Goal: Register for event/course

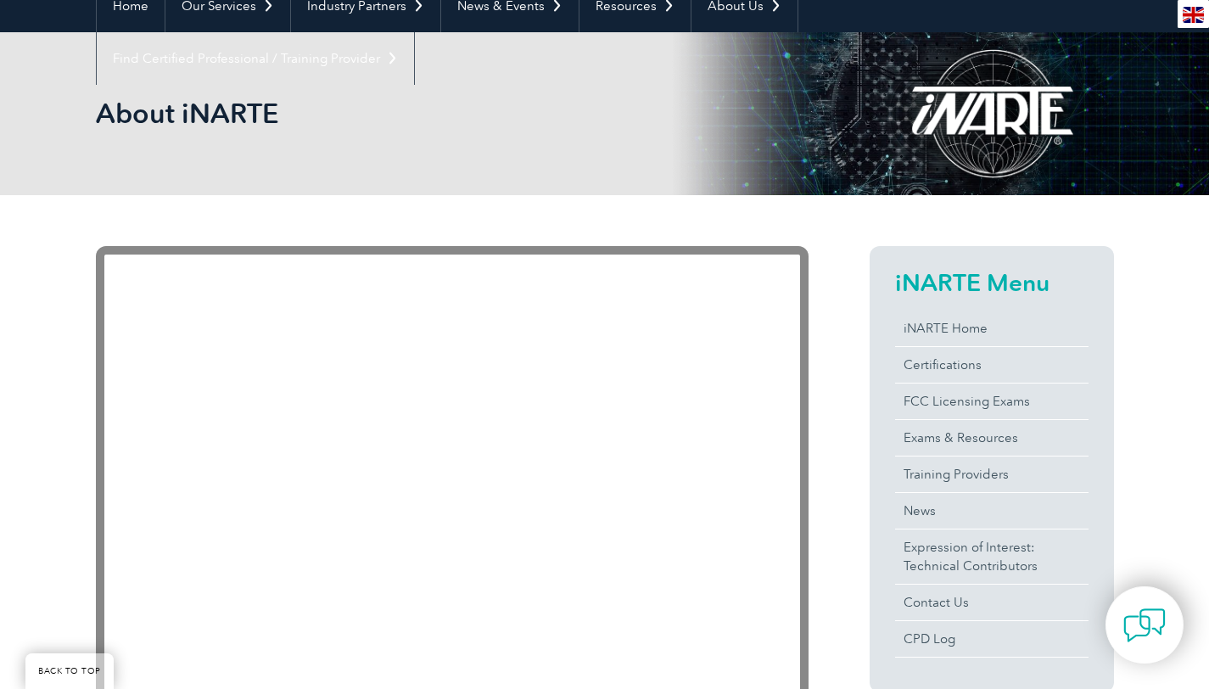
scroll to position [179, 0]
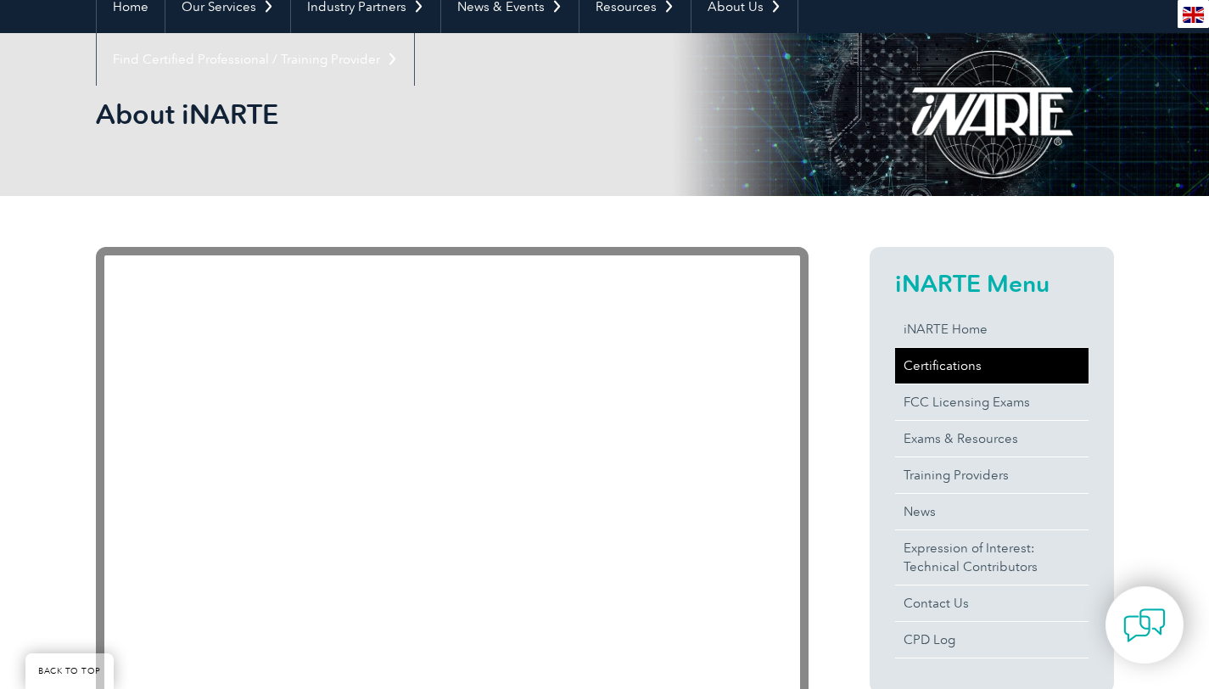
click at [954, 351] on link "Certifications" at bounding box center [991, 366] width 193 height 36
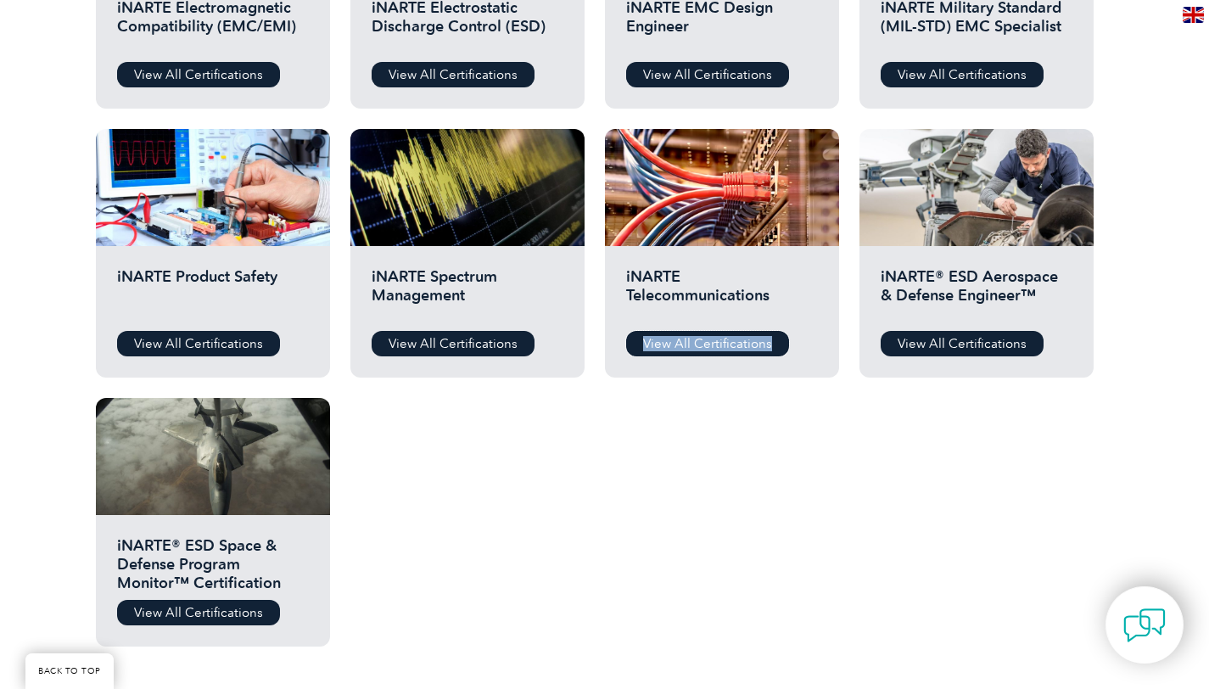
scroll to position [780, 0]
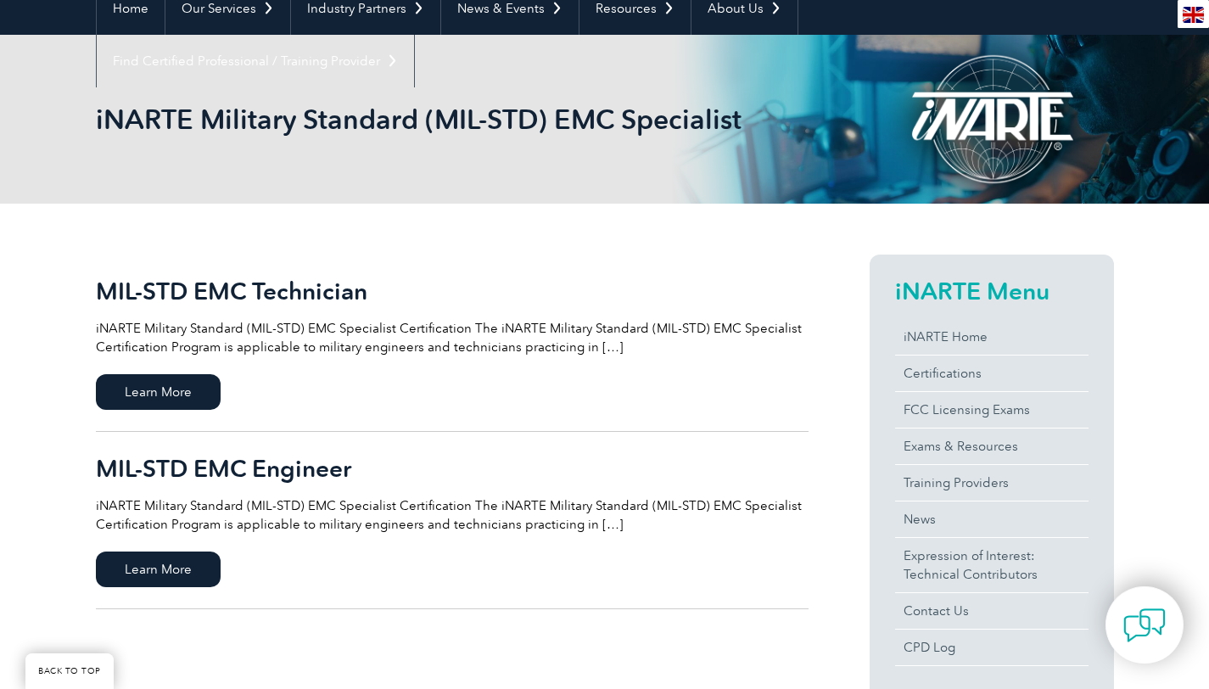
scroll to position [181, 0]
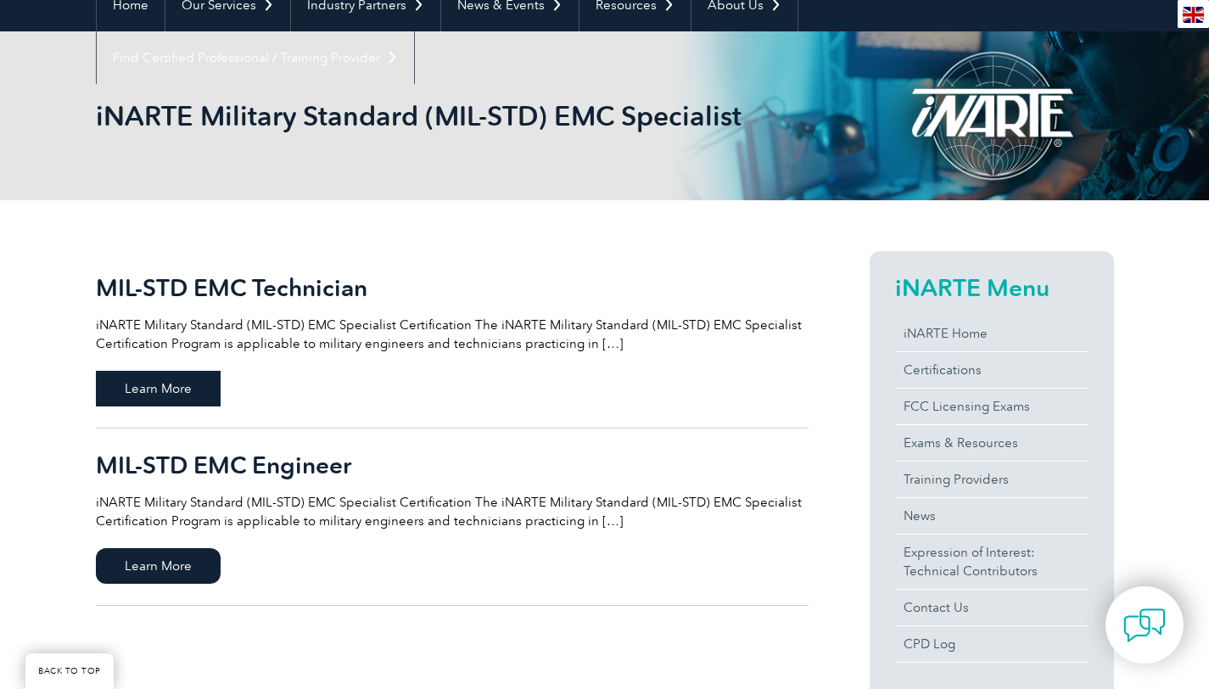
click at [160, 400] on span "Learn More" at bounding box center [158, 389] width 125 height 36
click at [197, 563] on span "Learn More" at bounding box center [158, 566] width 125 height 36
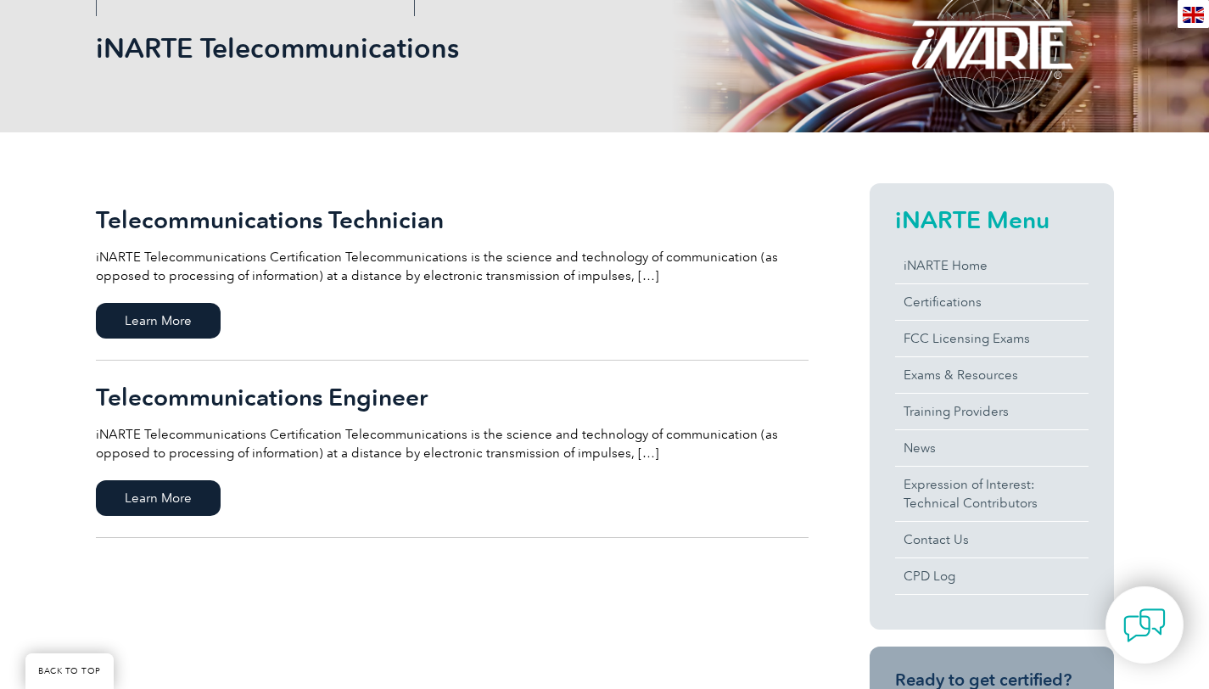
scroll to position [242, 0]
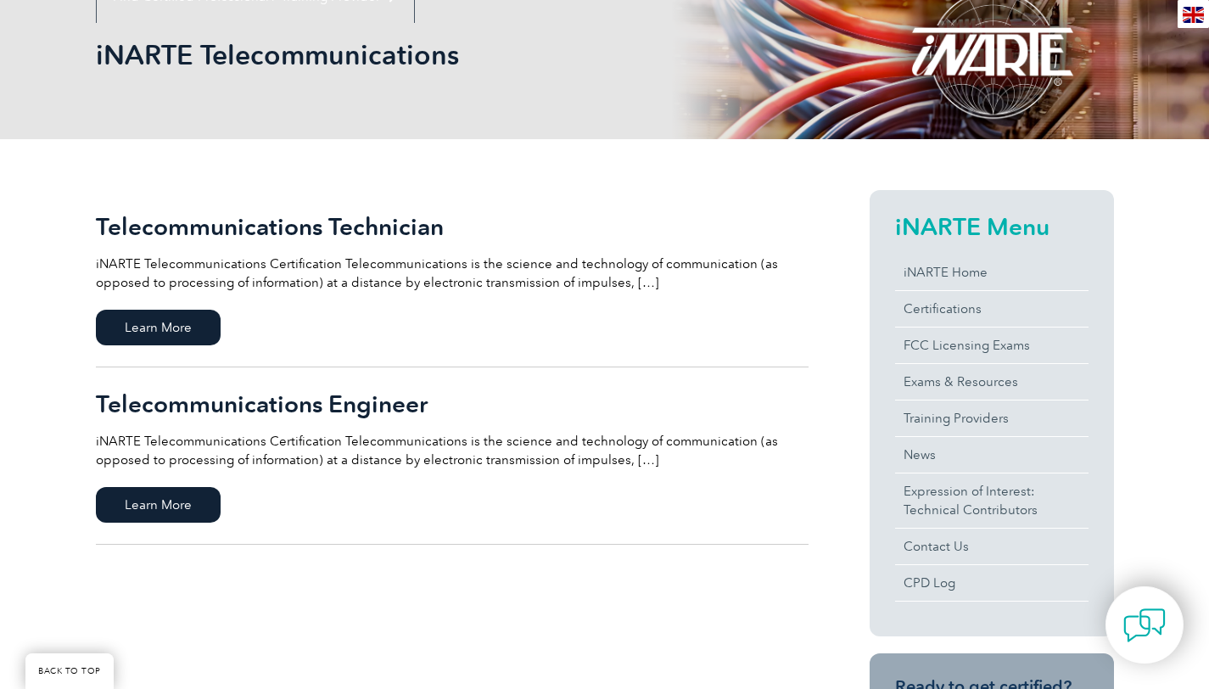
click at [291, 406] on h2 "Telecommunications Engineer" at bounding box center [452, 403] width 713 height 27
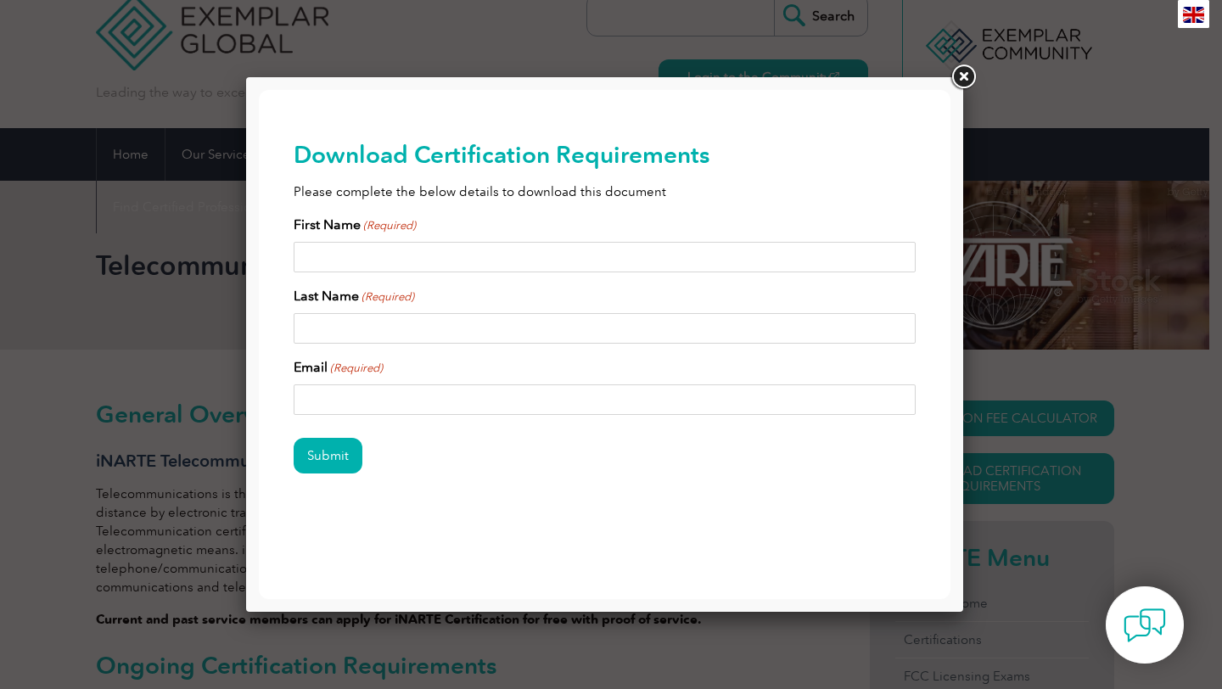
click at [557, 256] on input "First Name (Required)" at bounding box center [605, 257] width 623 height 31
type input "RENE YVES MARIE ARMAND"
type input "DE CONCHY"
click at [527, 393] on input "Email (Required)" at bounding box center [605, 399] width 623 height 31
type input "rene@ozone.com.gh"
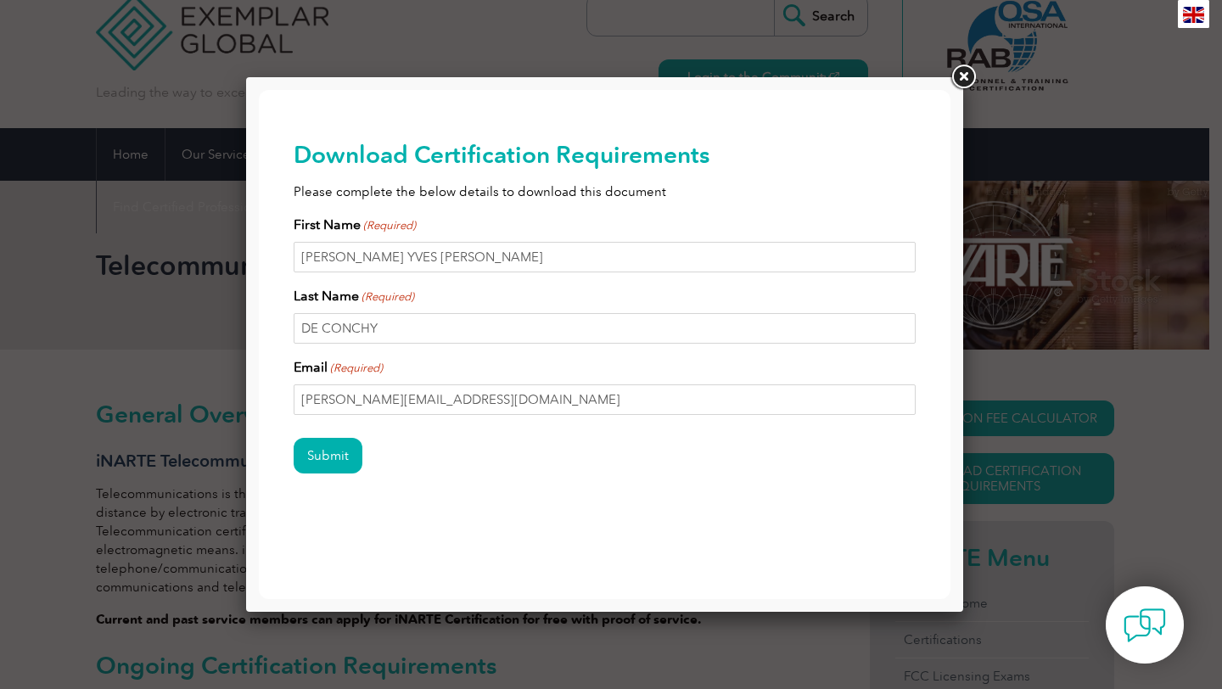
click at [325, 434] on div "Submit" at bounding box center [605, 457] width 623 height 74
click at [330, 456] on input "Submit" at bounding box center [328, 456] width 69 height 36
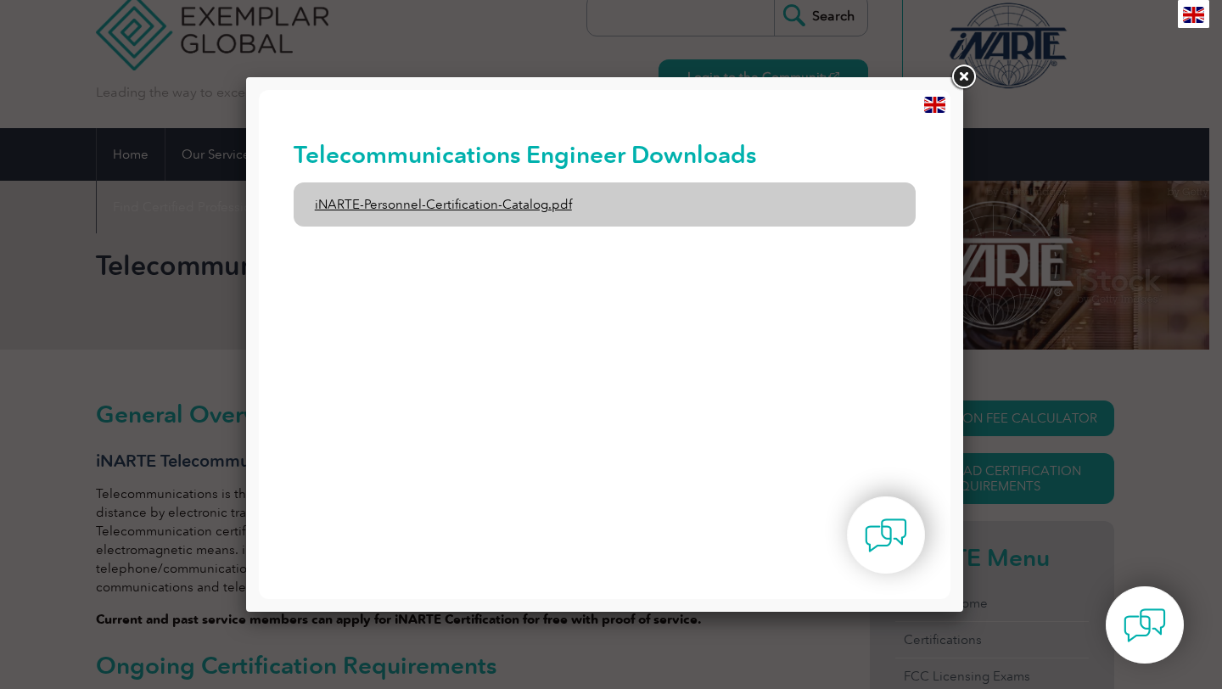
click at [467, 200] on link "iNARTE-Personnel-Certification-Catalog.pdf" at bounding box center [605, 204] width 623 height 44
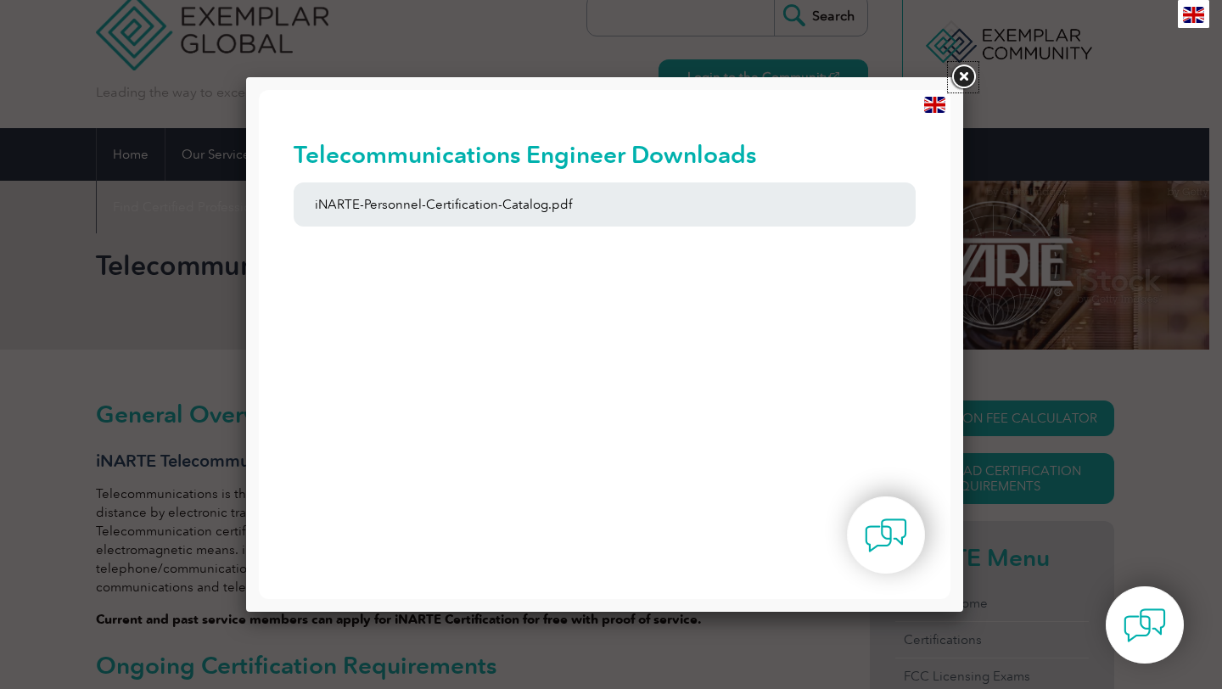
drag, startPoint x: 965, startPoint y: 85, endPoint x: 962, endPoint y: 95, distance: 10.5
click at [964, 85] on link at bounding box center [963, 77] width 31 height 31
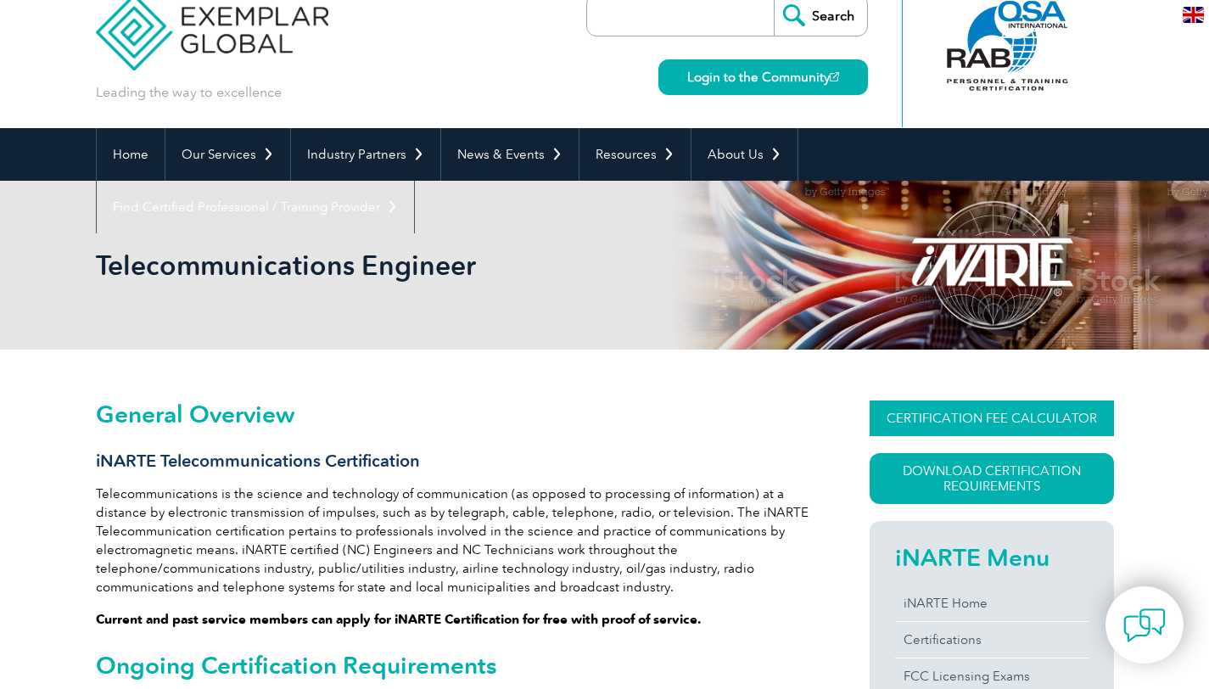
click at [996, 405] on link "CERTIFICATION FEE CALCULATOR" at bounding box center [992, 418] width 244 height 36
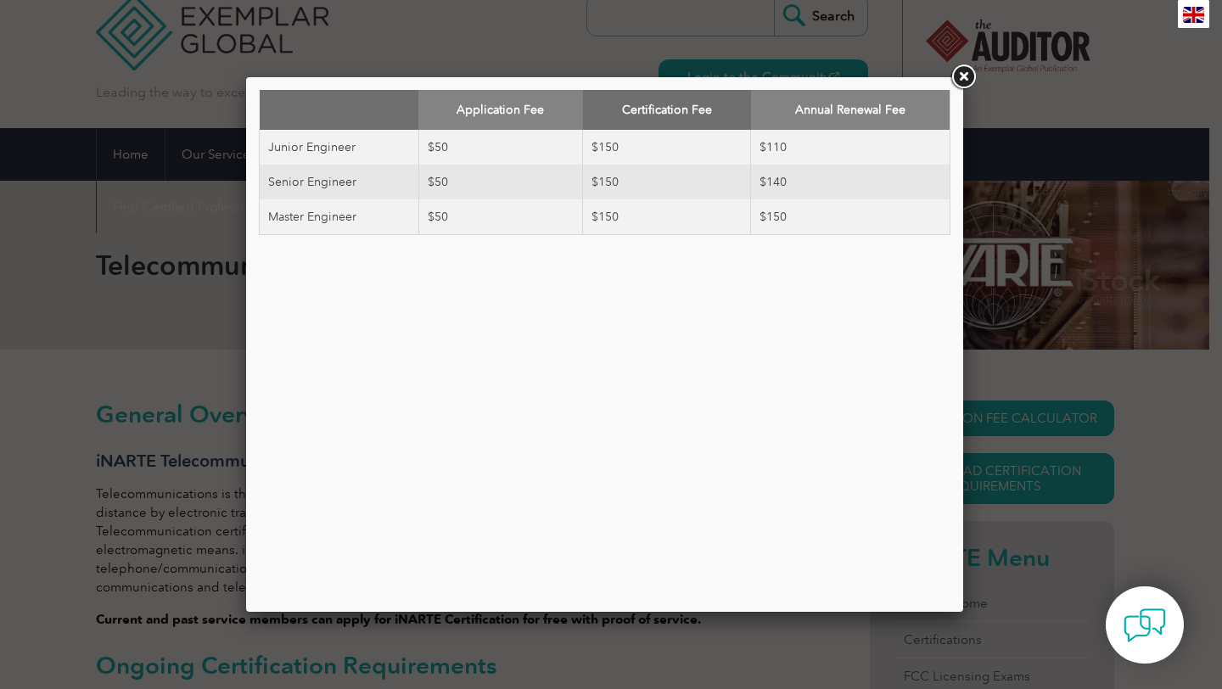
click at [957, 78] on link at bounding box center [963, 77] width 31 height 31
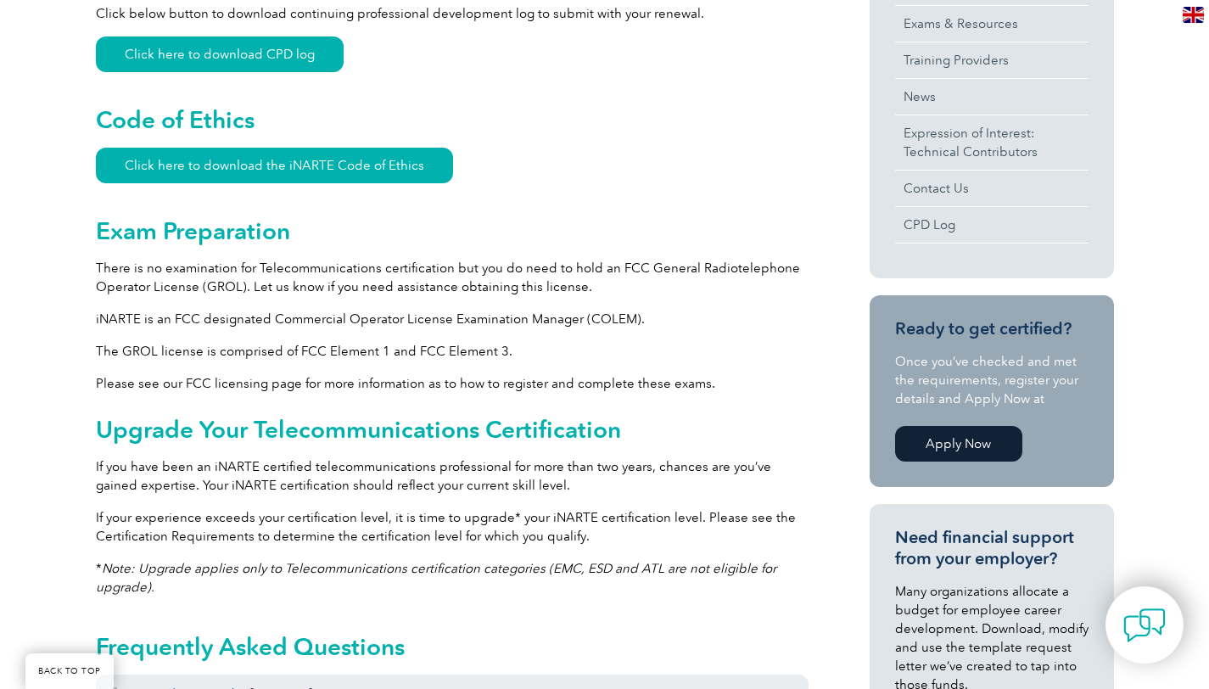
scroll to position [717, 0]
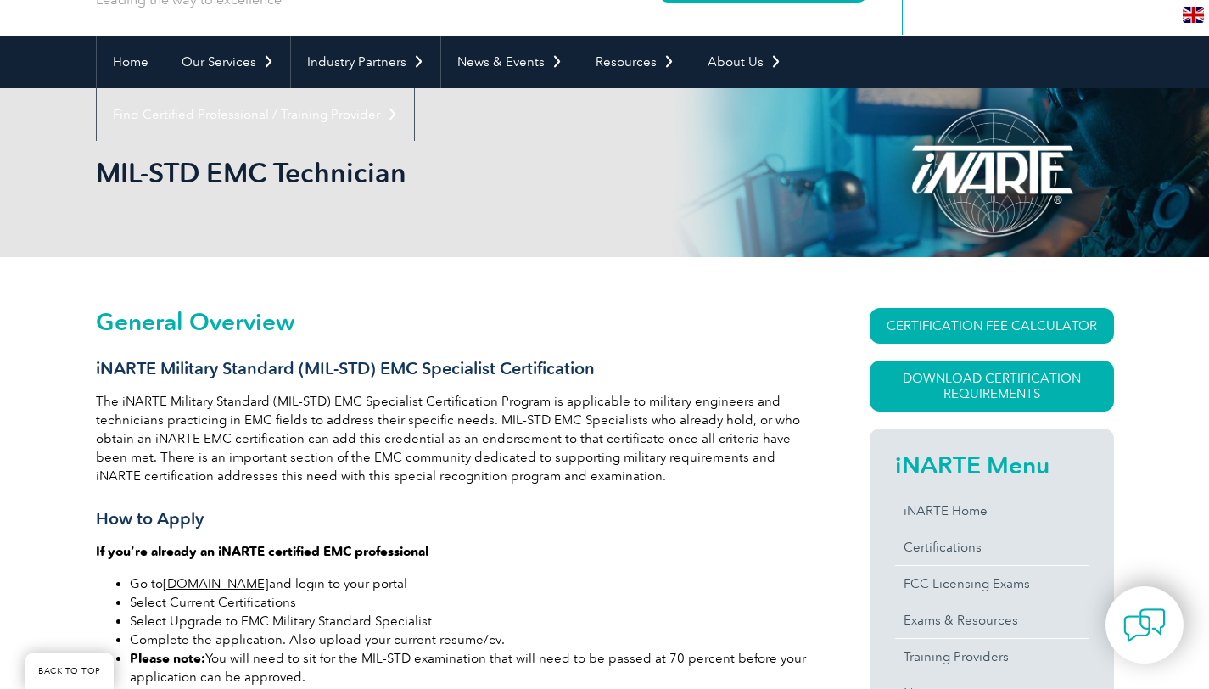
scroll to position [113, 0]
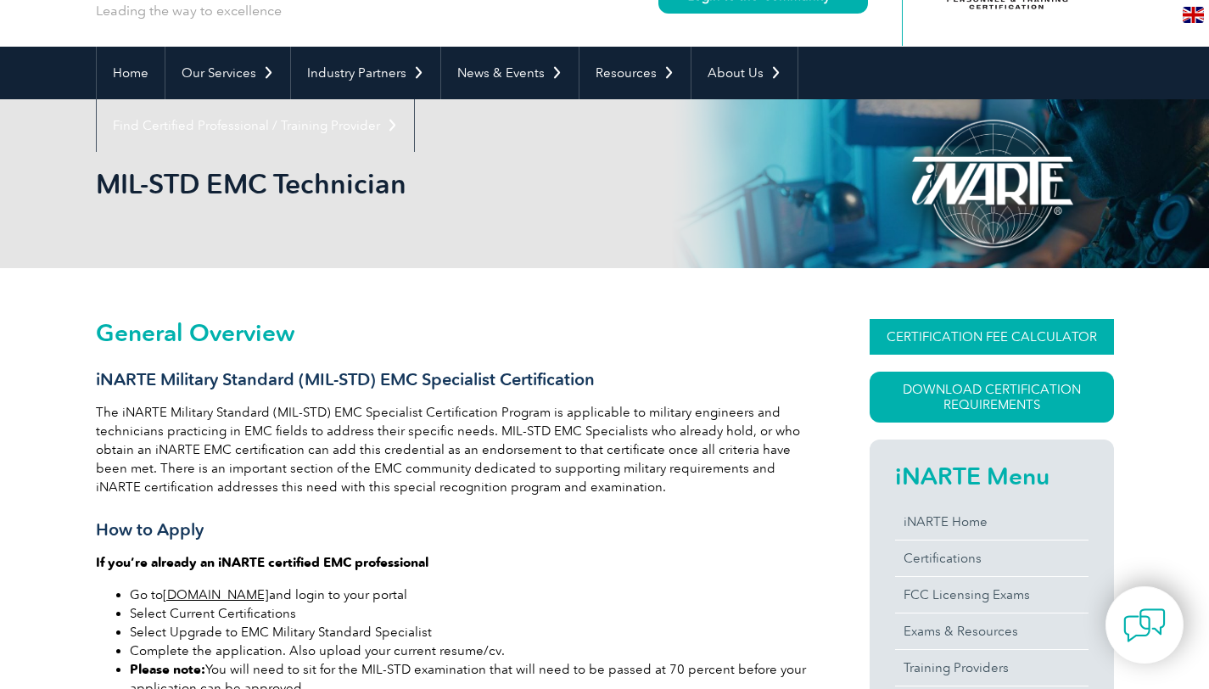
click at [913, 333] on link "CERTIFICATION FEE CALCULATOR" at bounding box center [992, 337] width 244 height 36
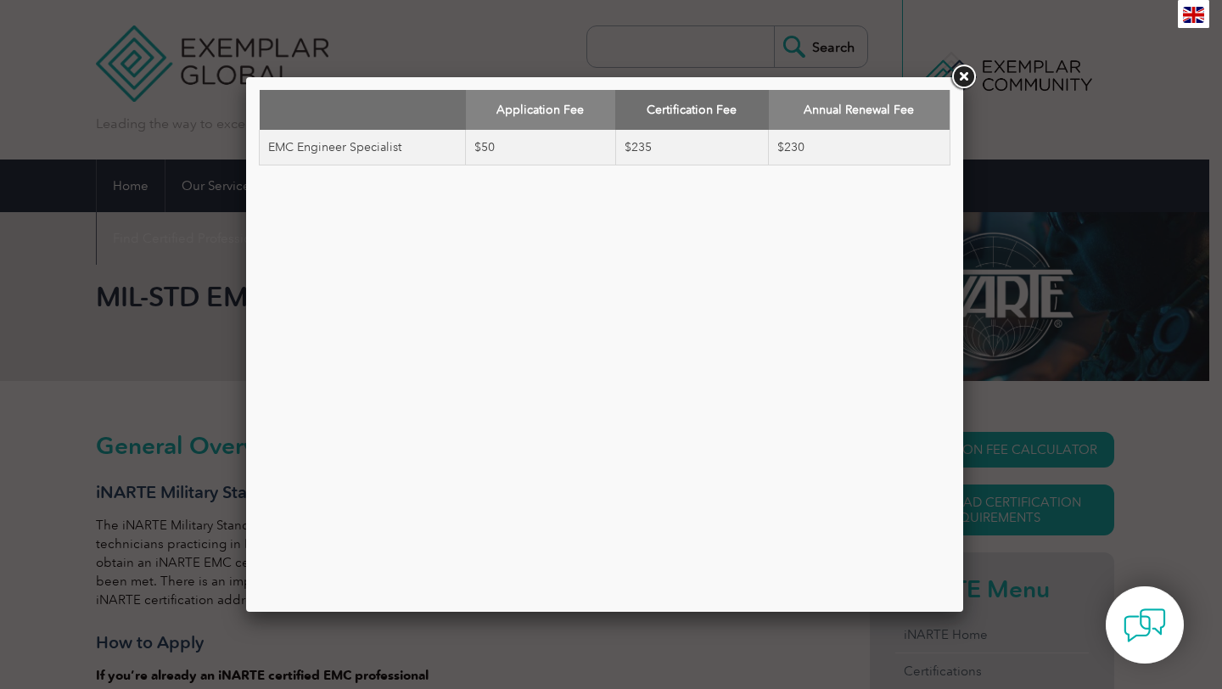
click at [960, 81] on link at bounding box center [963, 77] width 31 height 31
